Goal: Task Accomplishment & Management: Use online tool/utility

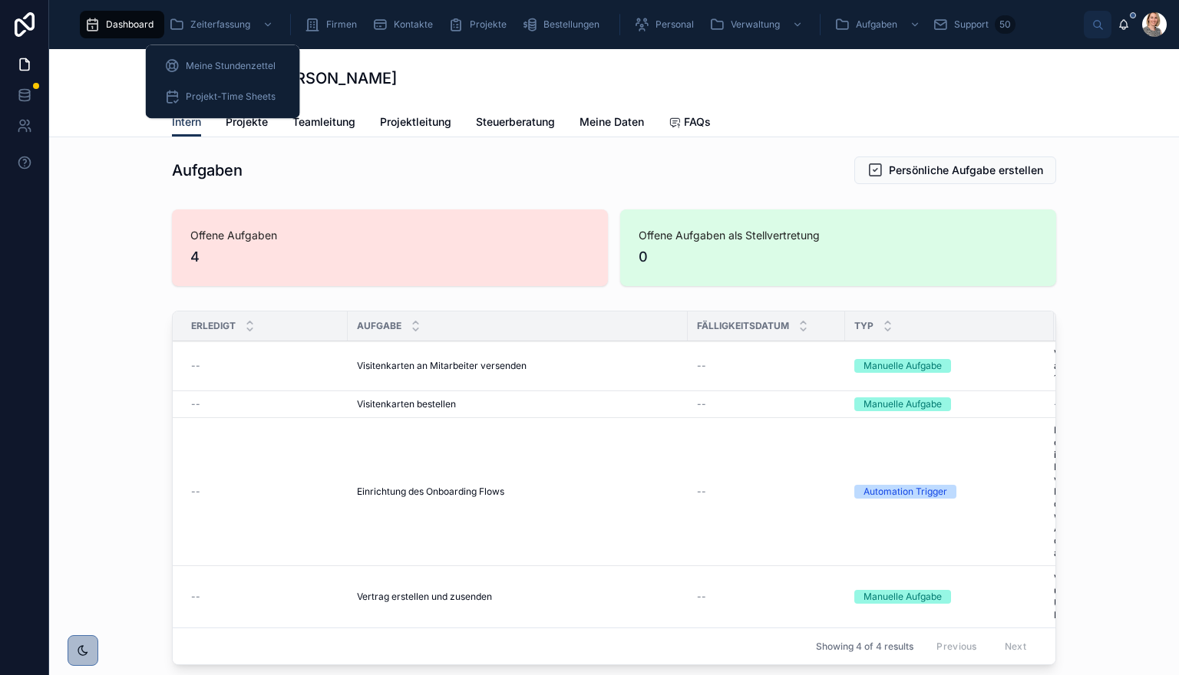
click at [234, 38] on link "Zeiterfassung" at bounding box center [222, 25] width 117 height 28
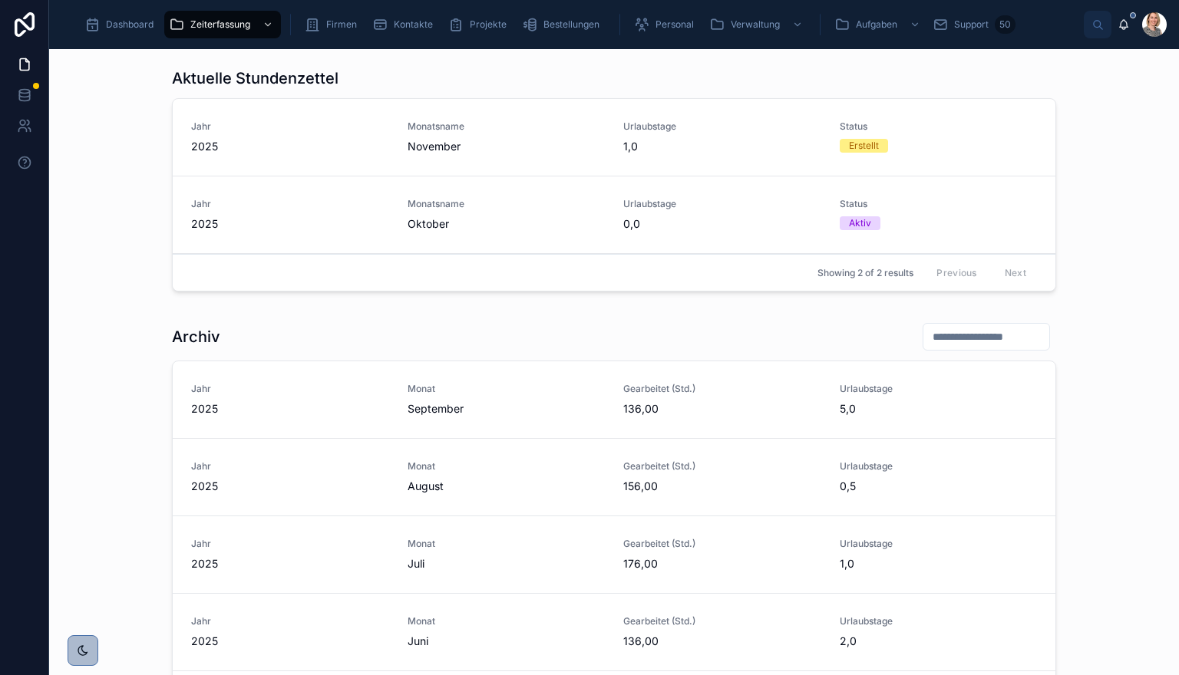
click at [315, 186] on link "Jahr 2025 Monatsname Oktober Urlaubstage 0,0 Status Aktiv" at bounding box center [614, 216] width 883 height 78
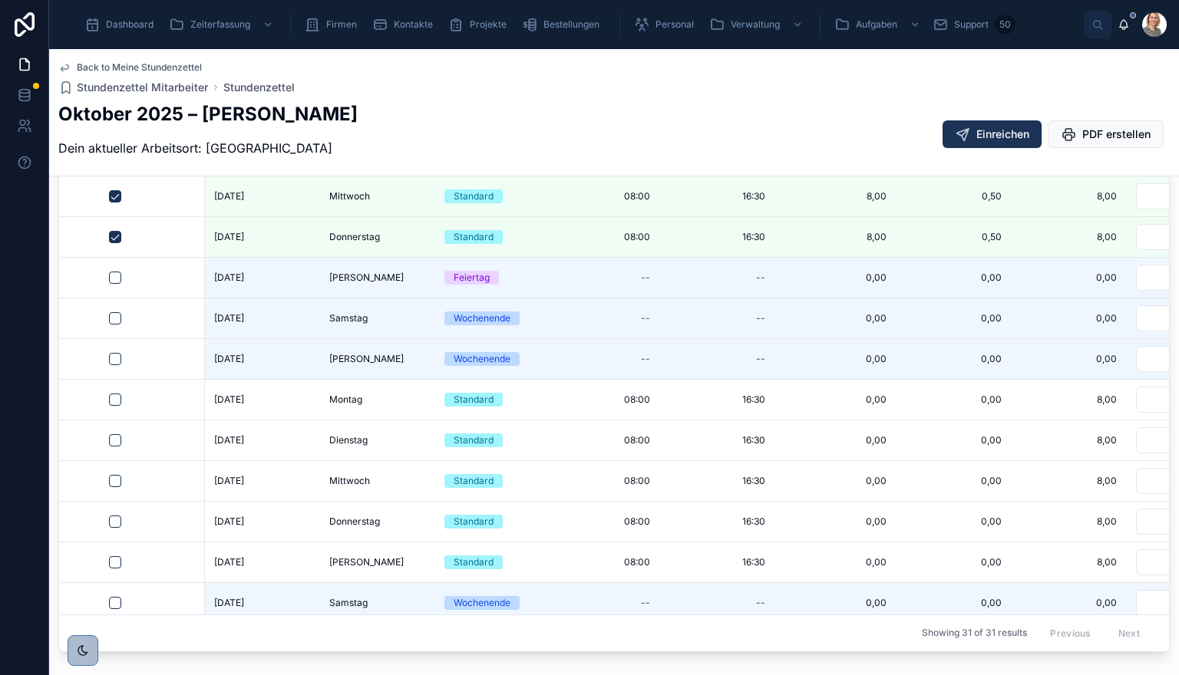
scroll to position [614, 0]
click at [119, 394] on button "button" at bounding box center [115, 399] width 12 height 12
